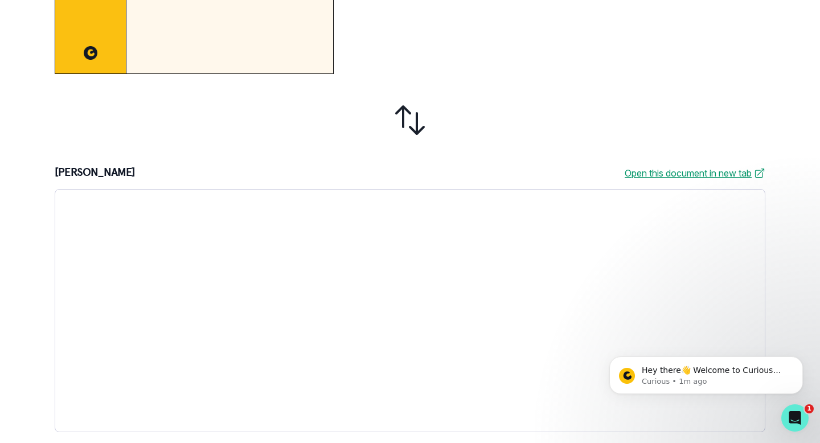
click at [406, 119] on icon at bounding box center [410, 120] width 36 height 36
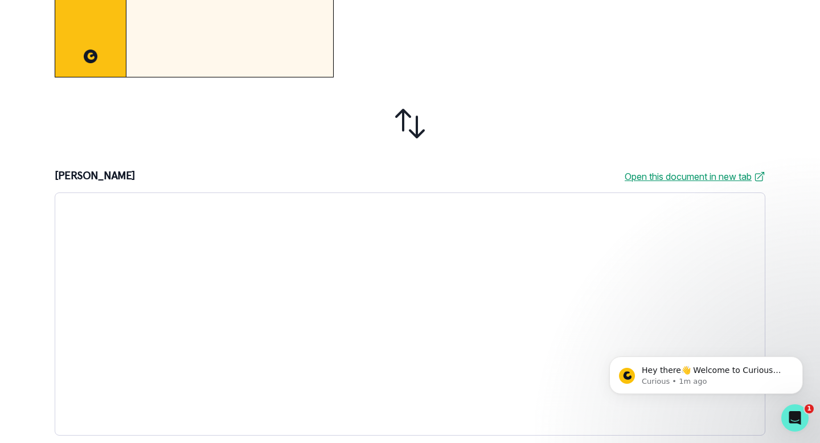
drag, startPoint x: 400, startPoint y: 113, endPoint x: 415, endPoint y: 113, distance: 15.9
click at [400, 113] on icon at bounding box center [409, 123] width 27 height 27
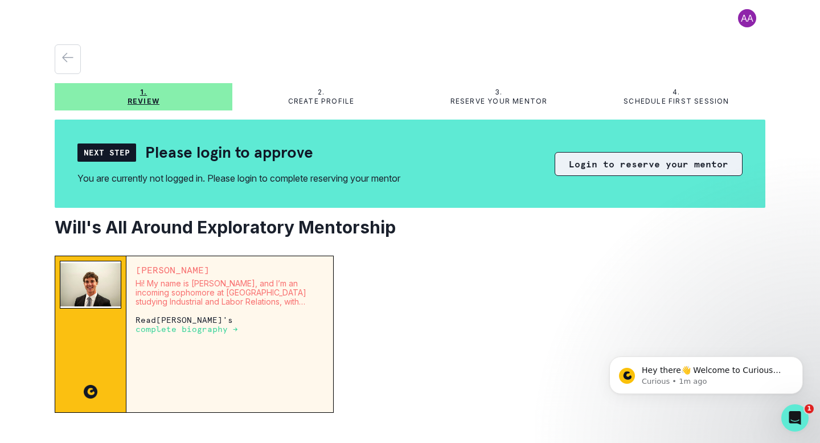
click at [652, 162] on button "Login to reserve your mentor" at bounding box center [648, 164] width 188 height 24
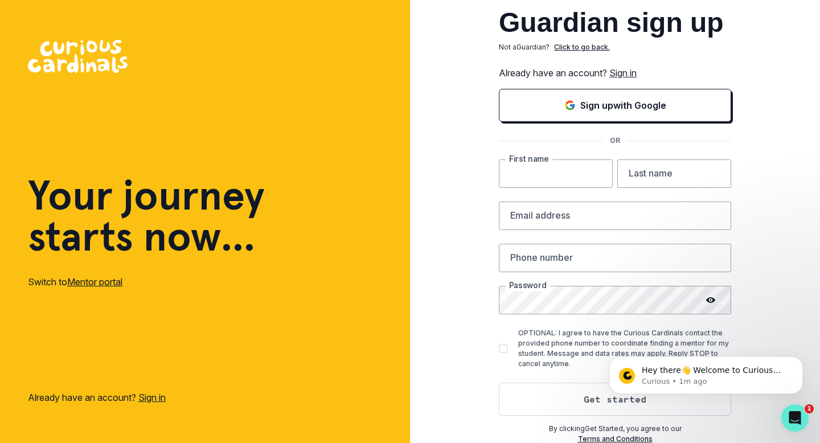
click at [532, 178] on input "text" at bounding box center [556, 173] width 114 height 28
type input "[PERSON_NAME]"
type input "[EMAIL_ADDRESS][DOMAIN_NAME]"
type input "4152182598"
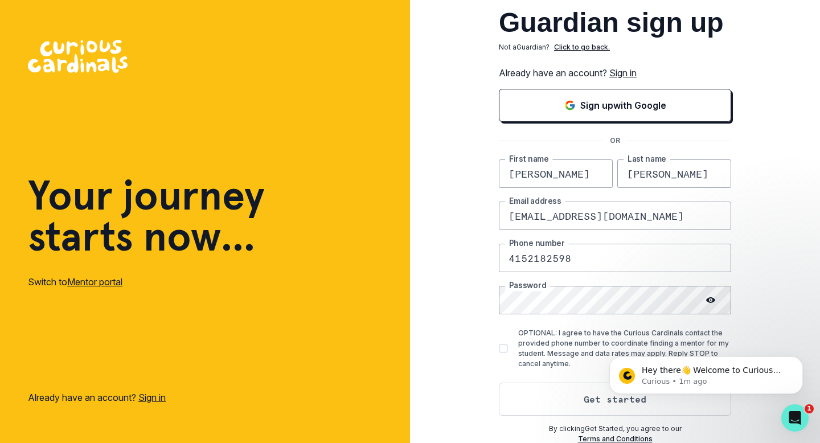
drag, startPoint x: 649, startPoint y: 213, endPoint x: 465, endPoint y: 209, distance: 184.4
click at [465, 209] on div "Guardian sign up Not a Guardian ? Click to go back. Already have an account? Si…" at bounding box center [615, 222] width 410 height 444
type input "[PERSON_NAME][EMAIL_ADDRESS][PERSON_NAME][DOMAIN_NAME]"
click at [783, 291] on div "Guardian sign up Not a Guardian ? Click to go back. Already have an account? Si…" at bounding box center [615, 222] width 410 height 444
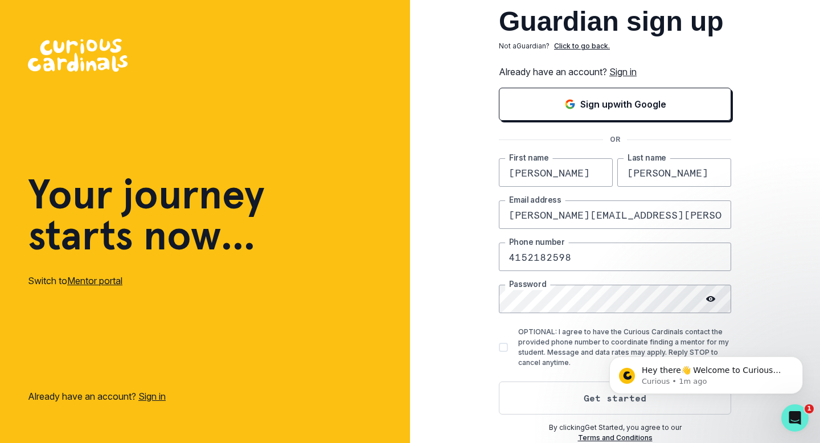
click at [501, 348] on span at bounding box center [503, 347] width 9 height 9
click at [499, 348] on input "OPTIONAL: I agree to have the Curious Cardinals contact the provided phone numb…" at bounding box center [498, 347] width 1 height 1
checkbox input "true"
click at [609, 401] on body "Hey there👋 Welcome to Curious Cardinals 🙌 Take a look around! If you have any q…" at bounding box center [705, 372] width 219 height 71
click html "Hey there👋 Welcome to Curious Cardinals 🙌 Take a look around! If you have any q…"
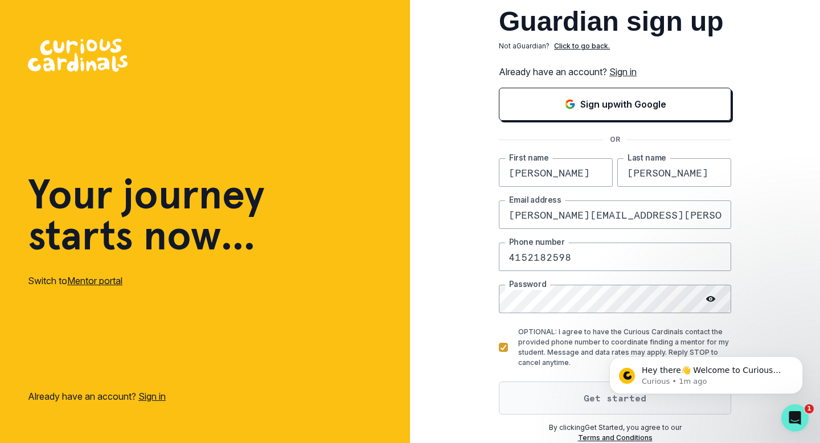
click at [592, 405] on button "Get started" at bounding box center [615, 397] width 232 height 33
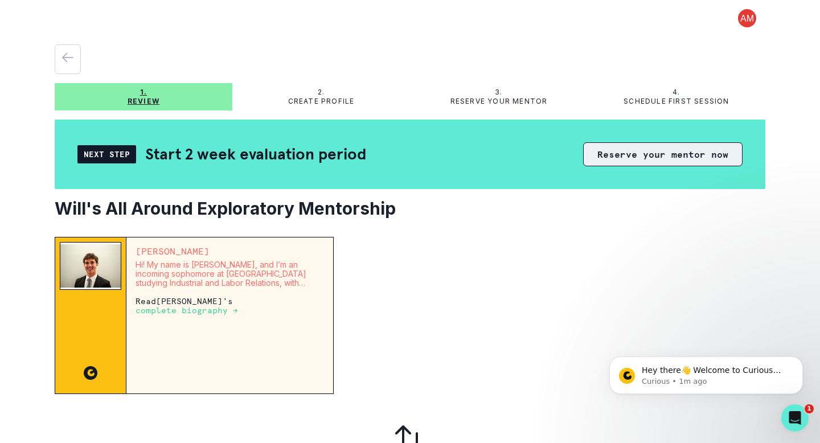
click at [664, 154] on button "Reserve your mentor now" at bounding box center [662, 154] width 159 height 24
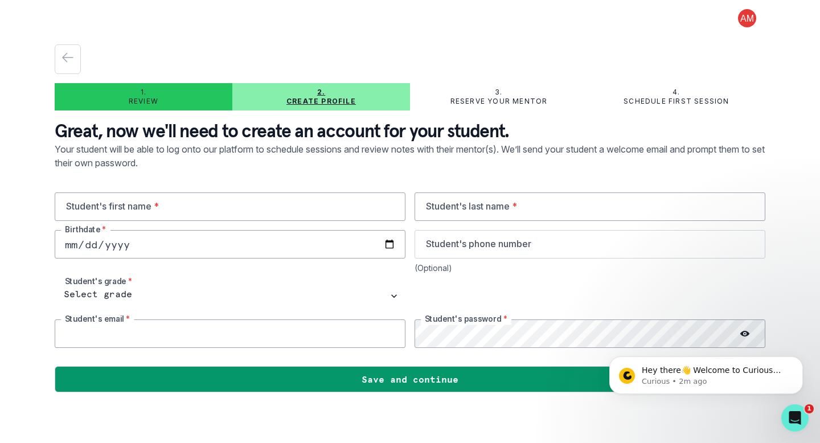
type input "[PERSON_NAME][EMAIL_ADDRESS][PERSON_NAME][DOMAIN_NAME]"
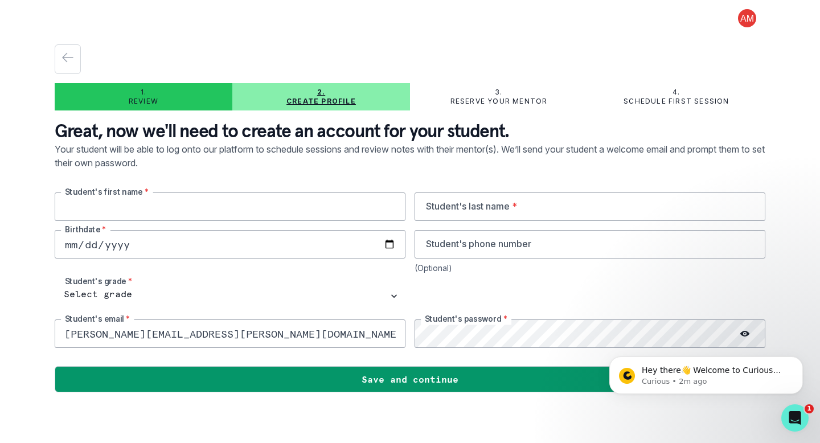
click at [248, 212] on input "text" at bounding box center [230, 206] width 351 height 28
type input "[PERSON_NAME]"
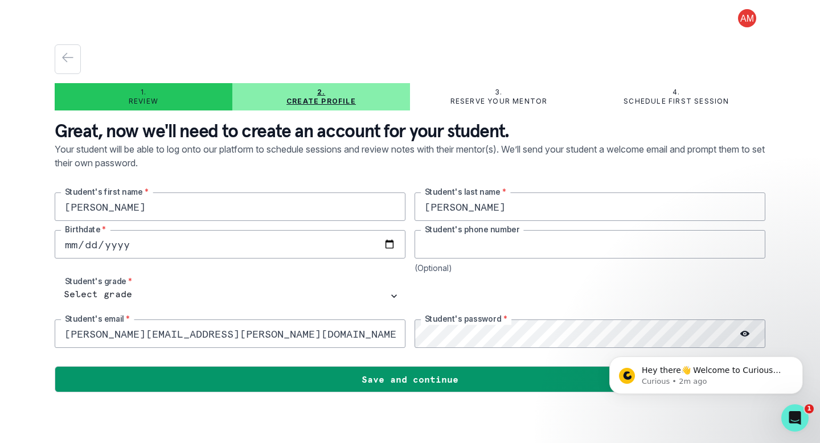
type input "4152182598"
type input "[DATE]"
click at [489, 281] on div "[PERSON_NAME]'s first name * [PERSON_NAME] Student's last name * [DEMOGRAPHIC_D…" at bounding box center [410, 269] width 710 height 155
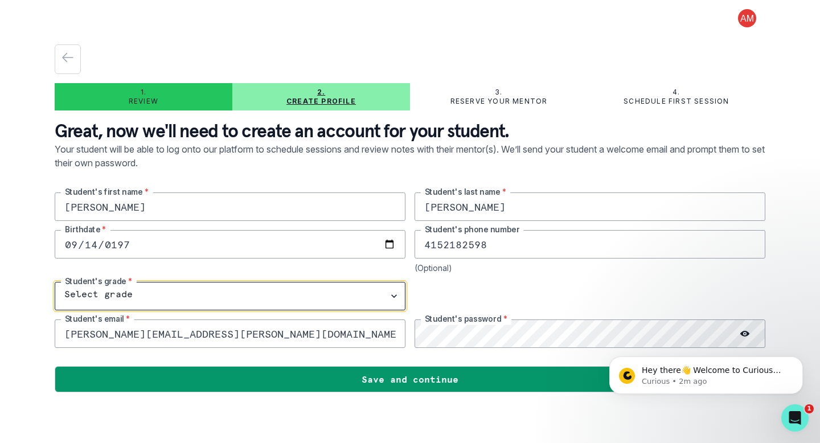
click at [163, 290] on select "Select grade 1st Grade 2nd Grade 3rd Grade 4th Grade 5th Grade 6th Grade 7th Gr…" at bounding box center [230, 296] width 351 height 28
select select "9th Grade"
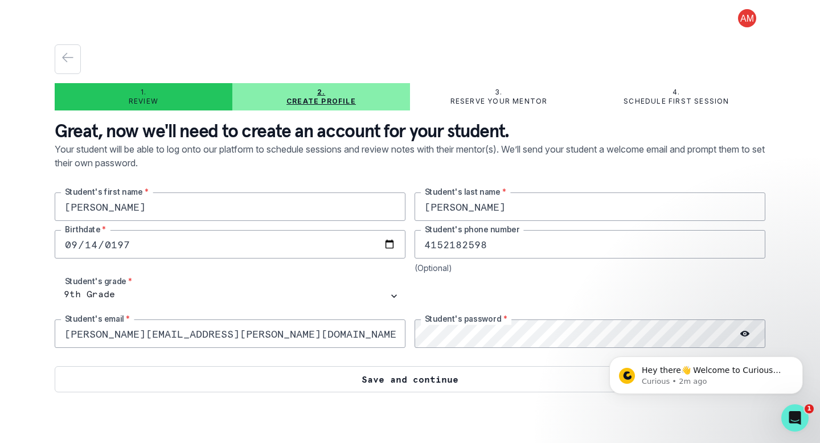
click at [406, 380] on button "Save and continue" at bounding box center [410, 379] width 710 height 26
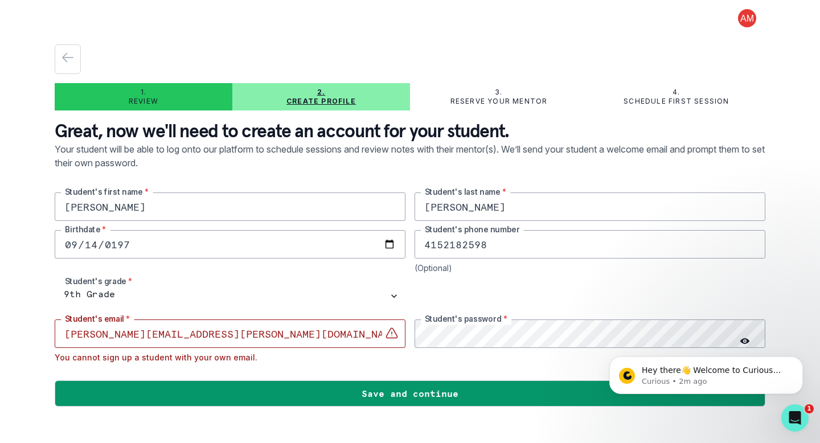
click at [80, 207] on input "[PERSON_NAME]" at bounding box center [230, 206] width 351 height 28
type input "Will"
click at [96, 245] on input "[DATE]" at bounding box center [230, 244] width 351 height 28
click at [140, 248] on input "[DATE]" at bounding box center [230, 244] width 351 height 28
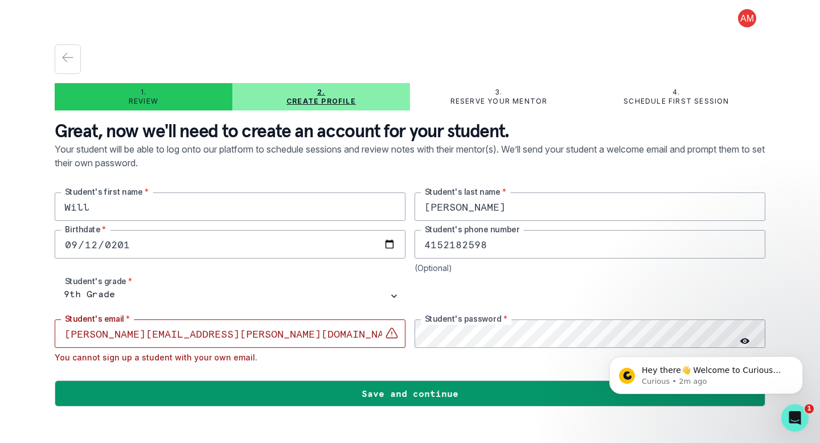
type input "[DATE]"
click at [453, 249] on input "4152182598" at bounding box center [589, 244] width 351 height 28
drag, startPoint x: 495, startPoint y: 245, endPoint x: 381, endPoint y: 242, distance: 113.3
click at [381, 242] on div "Will Student's first name * [PERSON_NAME] Student's last name * [DEMOGRAPHIC_DA…" at bounding box center [410, 277] width 710 height 170
type input "6504100427"
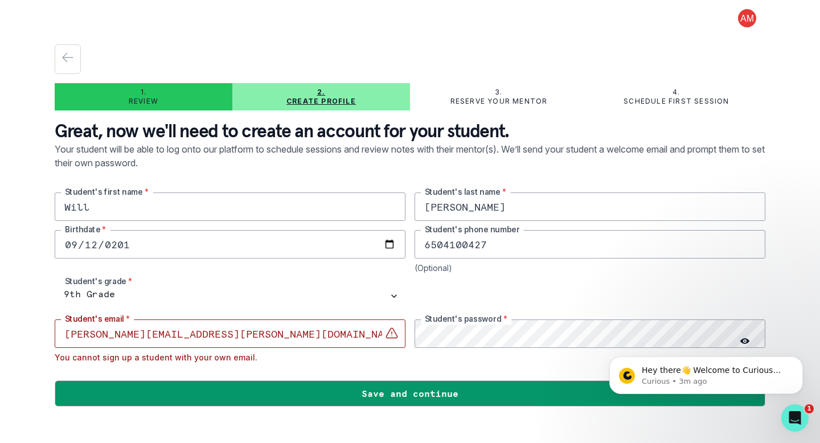
click at [256, 347] on input "[PERSON_NAME][EMAIL_ADDRESS][PERSON_NAME][DOMAIN_NAME]" at bounding box center [230, 333] width 351 height 28
drag, startPoint x: 249, startPoint y: 339, endPoint x: 61, endPoint y: 335, distance: 188.4
click at [61, 335] on input "[PERSON_NAME][EMAIL_ADDRESS][PERSON_NAME][DOMAIN_NAME]" at bounding box center [230, 333] width 351 height 28
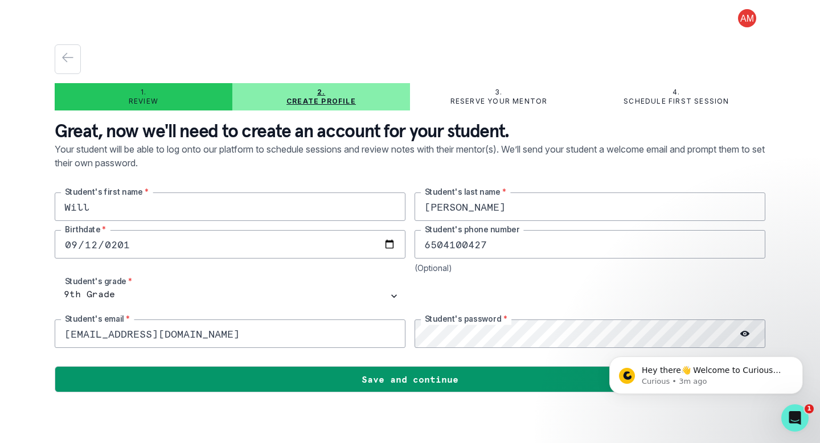
type input "[EMAIL_ADDRESS][DOMAIN_NAME]"
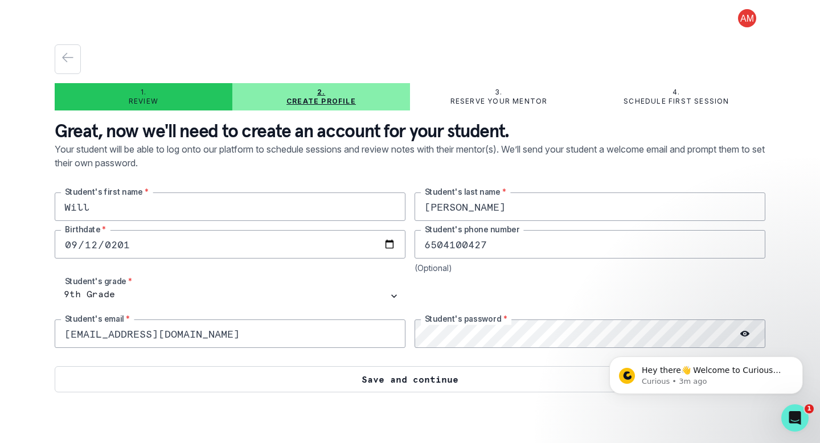
click at [412, 381] on button "Save and continue" at bounding box center [410, 379] width 710 height 26
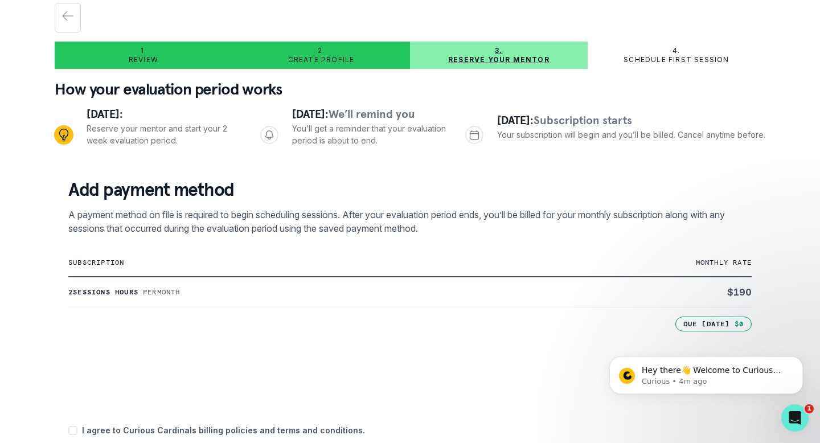
scroll to position [41, 0]
